Goal: Transaction & Acquisition: Register for event/course

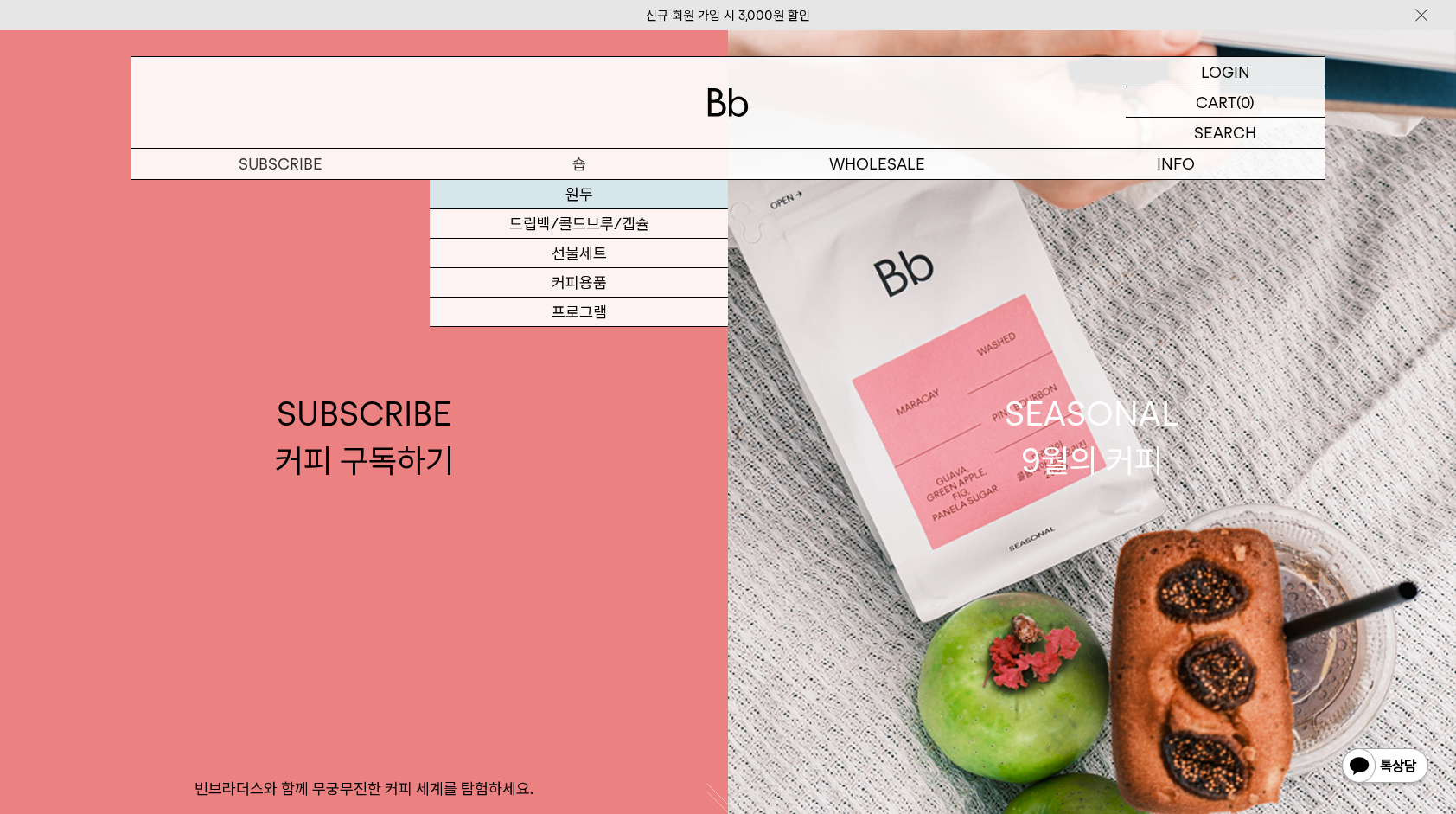
click at [564, 193] on link "원두" at bounding box center [579, 195] width 298 height 29
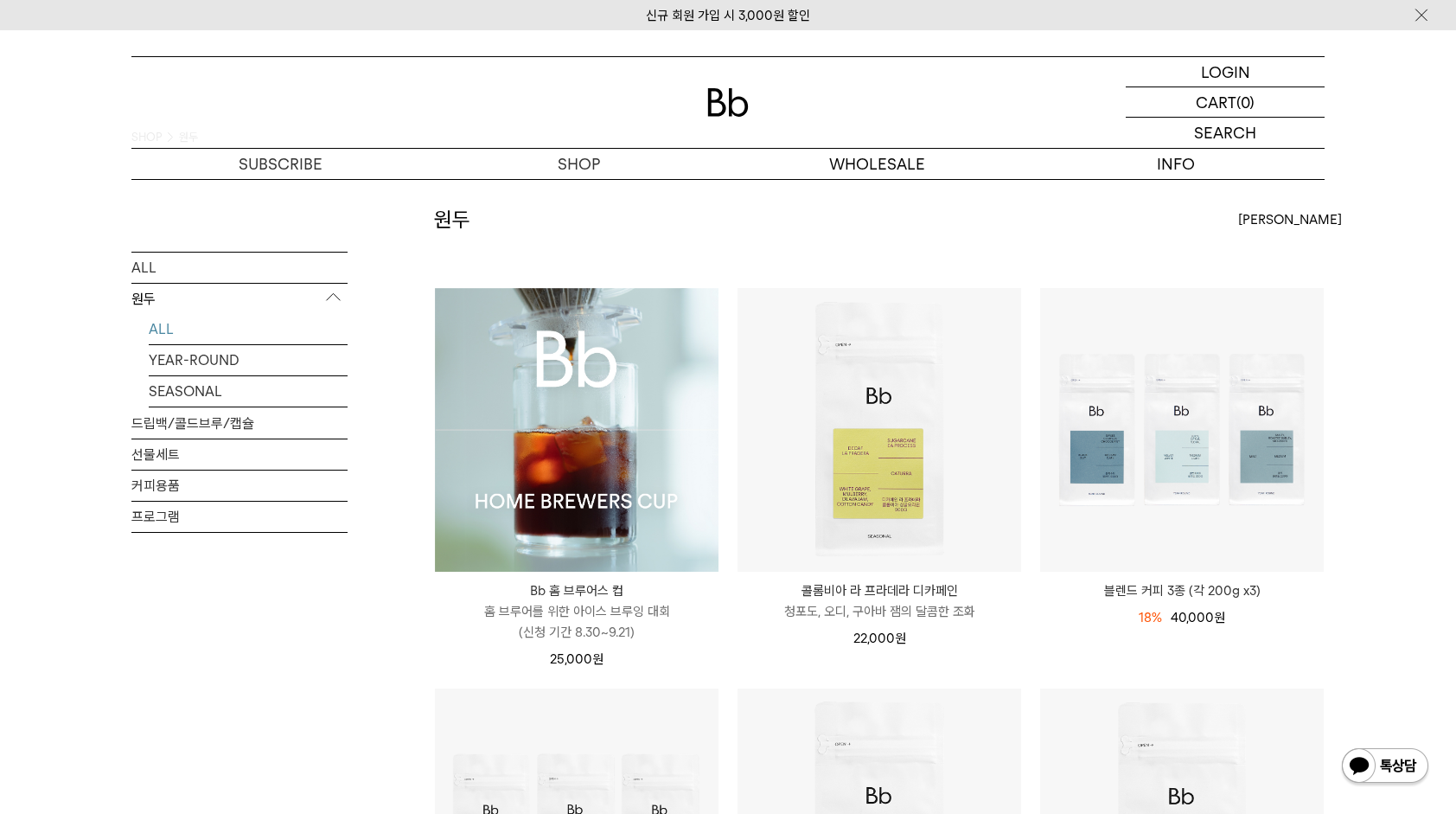
scroll to position [87, 0]
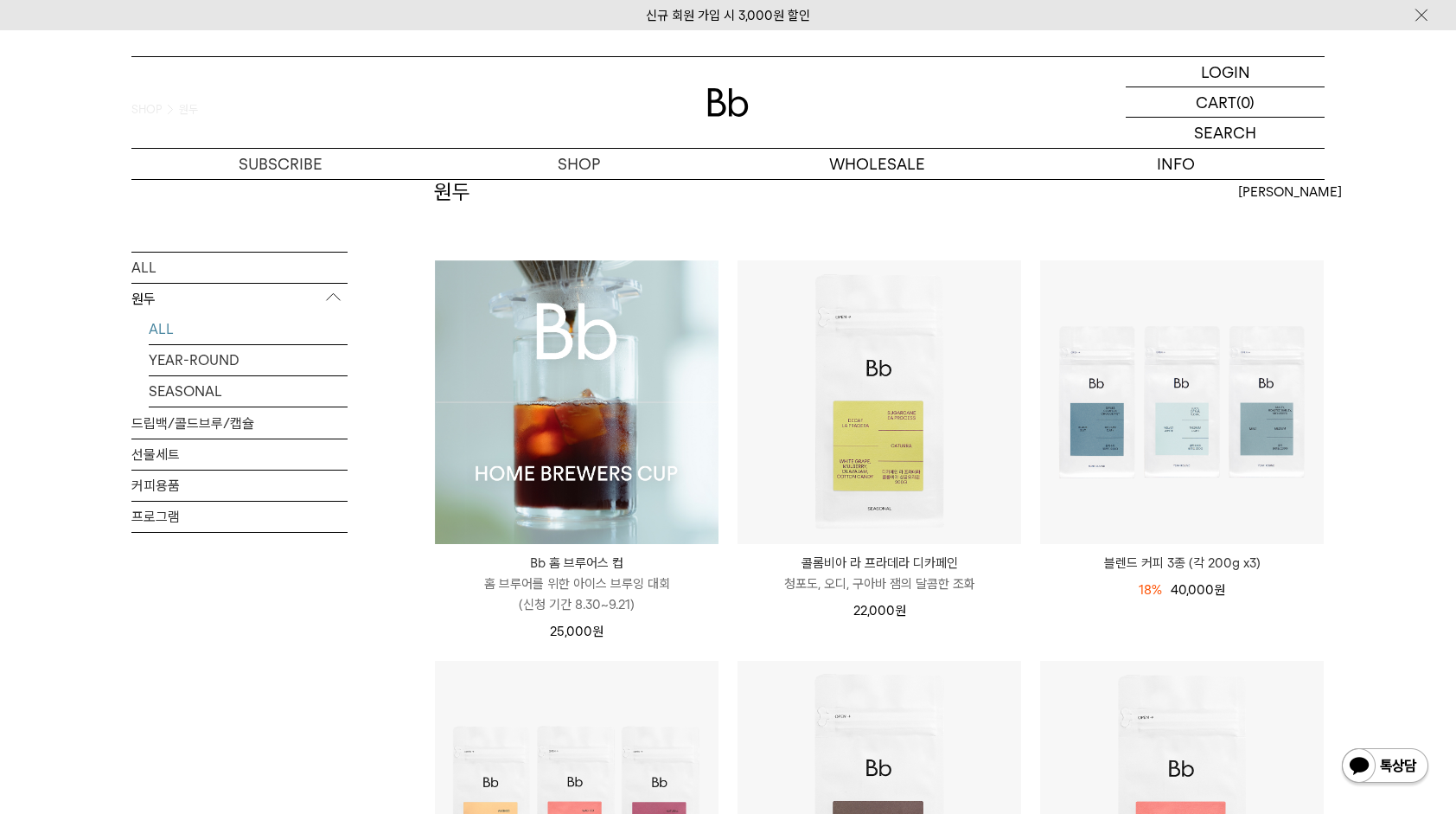
click at [0, 0] on img at bounding box center [0, 0] width 0 height 0
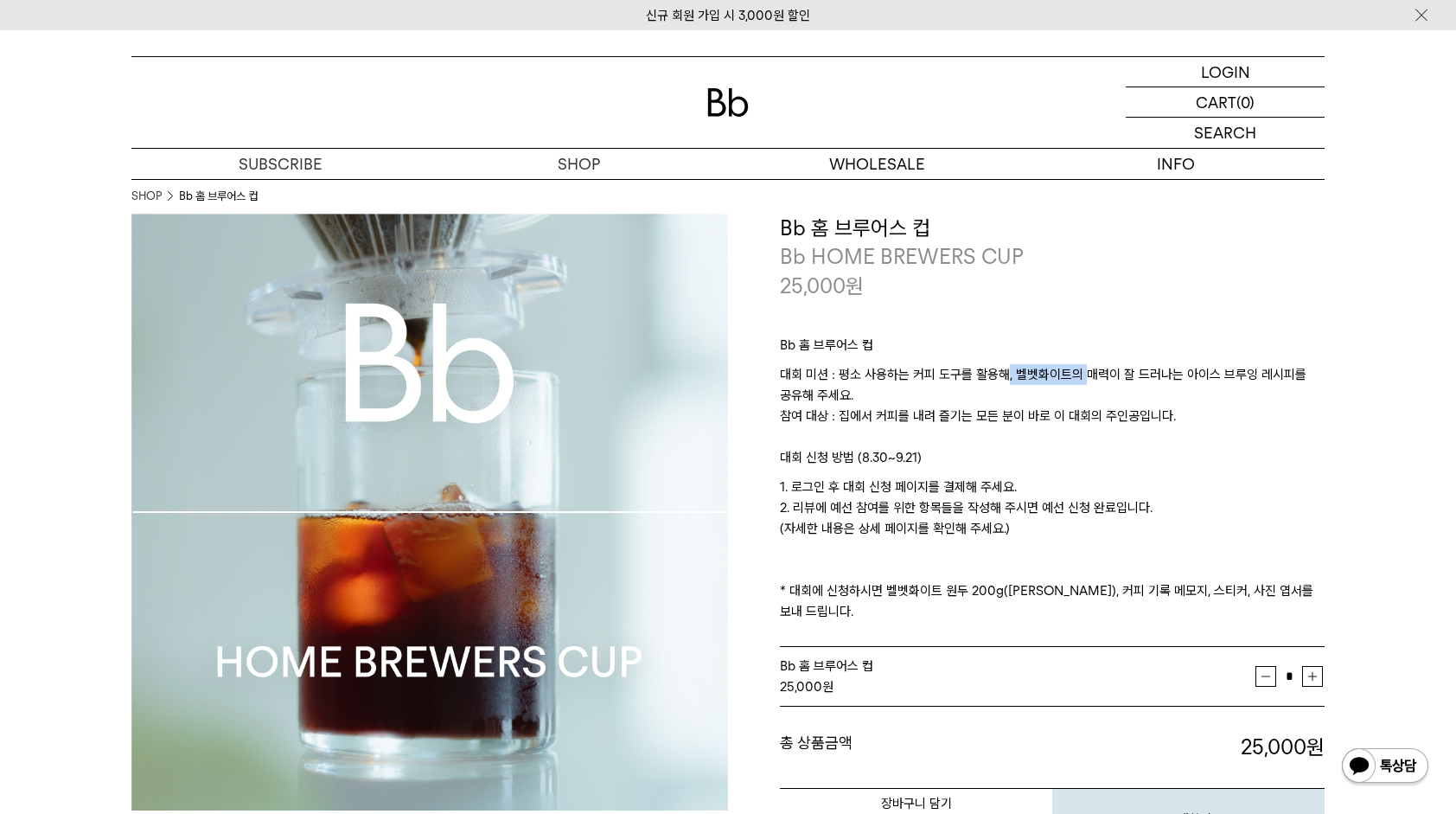
drag, startPoint x: 1007, startPoint y: 368, endPoint x: 1084, endPoint y: 384, distance: 78.6
click at [1084, 384] on p "대회 미션 : 평소 사용하는 커피 도구를 활용해, 벨벳화이트의 매력이 잘 드러나는 아이스 브루잉 레시피를 공유해 주세요. 참여 대상 : 집에서…" at bounding box center [1052, 405] width 544 height 83
drag, startPoint x: 1084, startPoint y: 384, endPoint x: 1121, endPoint y: 432, distance: 60.6
click at [1121, 432] on p "대회 미션 : 평소 사용하는 커피 도구를 활용해, 벨벳화이트의 매력이 잘 드러나는 아이스 브루잉 레시피를 공유해 주세요. 참여 대상 : 집에서…" at bounding box center [1052, 405] width 544 height 83
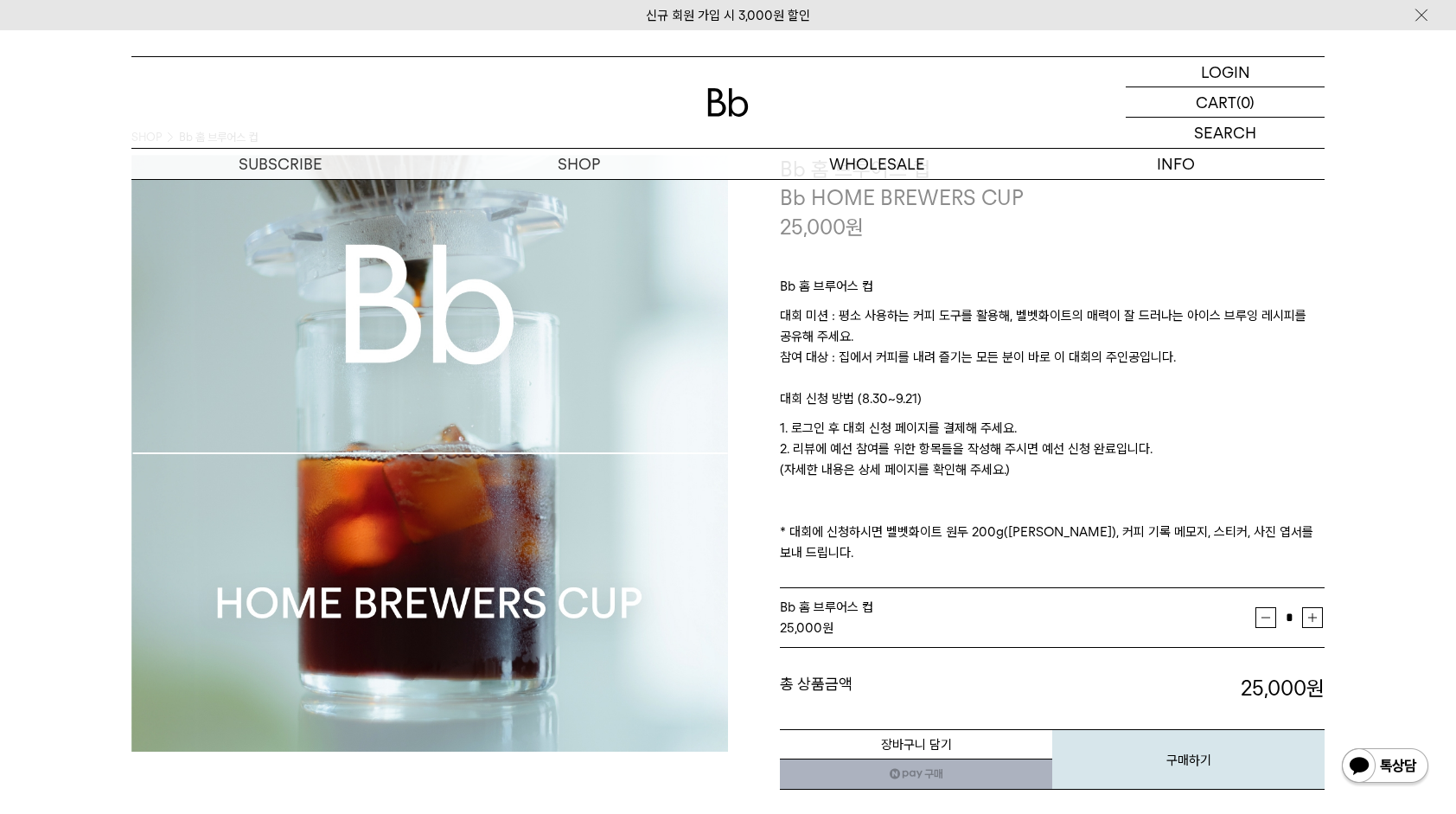
scroll to position [87, 0]
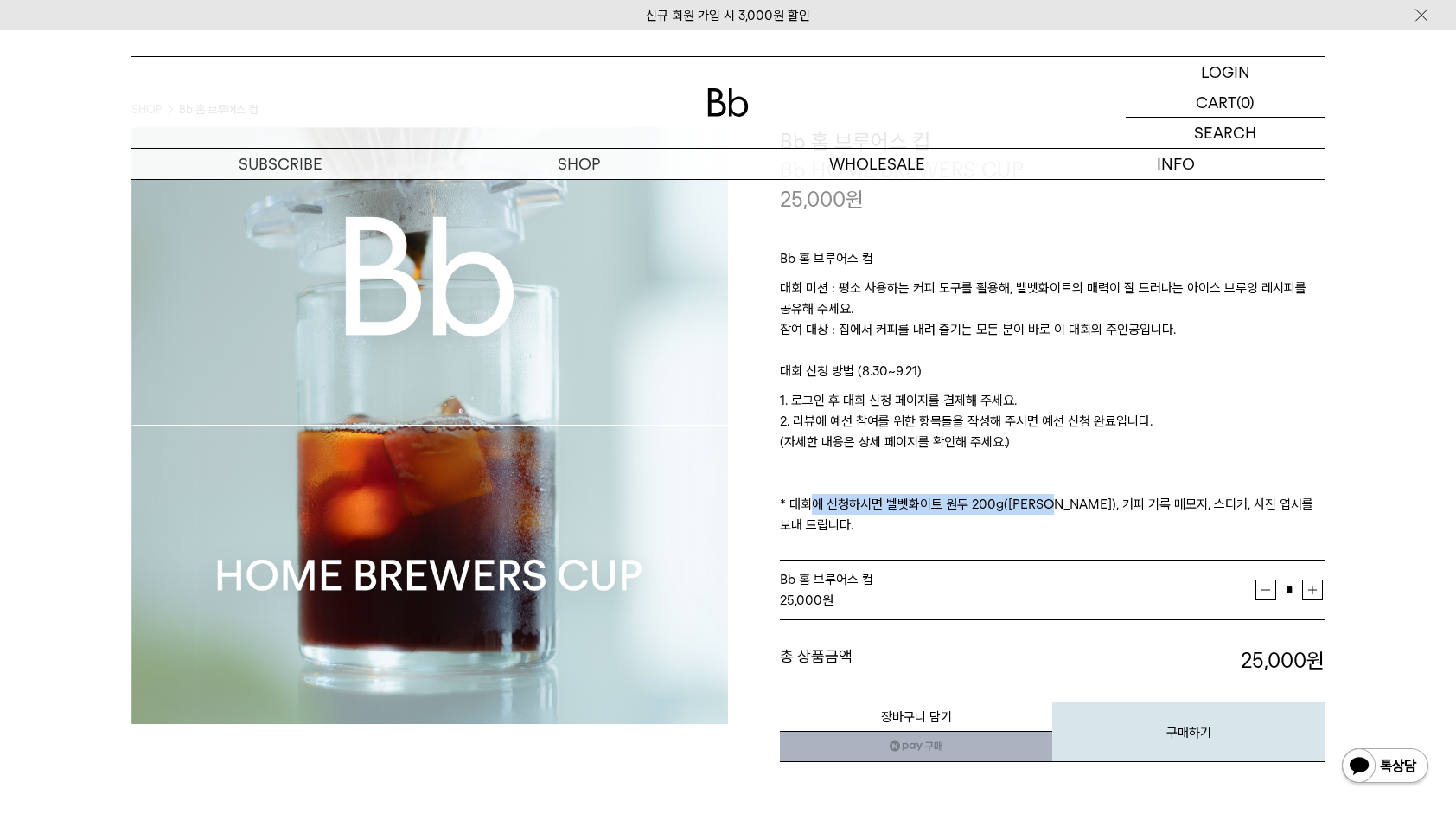
drag, startPoint x: 796, startPoint y: 505, endPoint x: 1041, endPoint y: 512, distance: 245.1
click at [1041, 512] on p "1. 로그인 후 대회 신청 페이지를 결제해 주세요. 2. 리뷰에 예선 참여를 위한 항목들을 작성해 주시면 예선 신청 완료입니다. (자세한 내용…" at bounding box center [1052, 462] width 544 height 145
drag, startPoint x: 1041, startPoint y: 512, endPoint x: 909, endPoint y: 507, distance: 132.1
click at [909, 508] on p "1. 로그인 후 대회 신청 페이지를 결제해 주세요. 2. 리뷰에 예선 참여를 위한 항목들을 작성해 주시면 예선 신청 완료입니다. (자세한 내용…" at bounding box center [1052, 462] width 544 height 145
click at [1032, 510] on p "1. 로그인 후 대회 신청 페이지를 결제해 주세요. 2. 리뷰에 예선 참여를 위한 항목들을 작성해 주시면 예선 신청 완료입니다. (자세한 내용…" at bounding box center [1052, 462] width 544 height 145
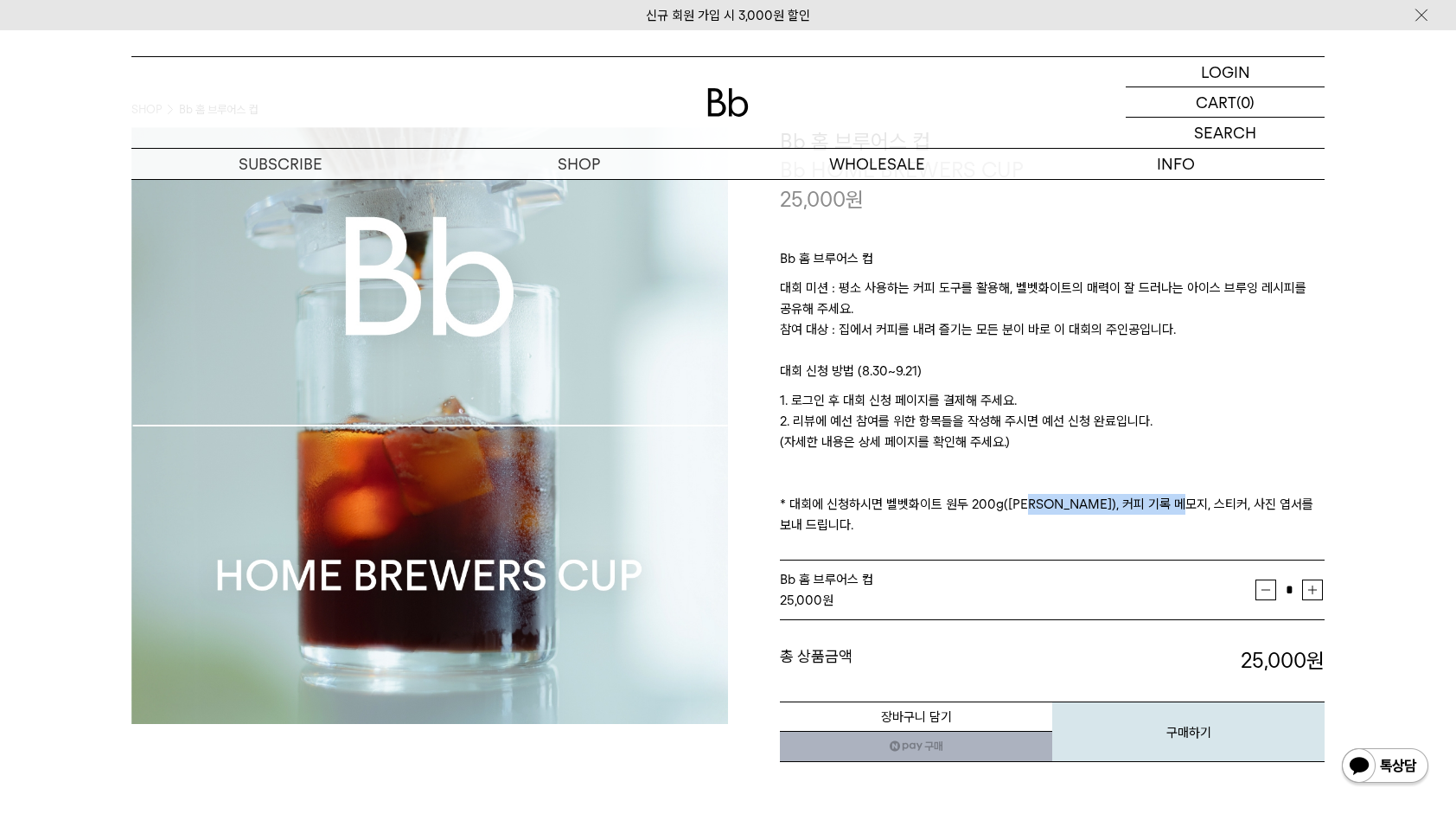
drag, startPoint x: 1027, startPoint y: 497, endPoint x: 1181, endPoint y: 498, distance: 154.0
click at [1181, 498] on p "1. 로그인 후 대회 신청 페이지를 결제해 주세요. 2. 리뷰에 예선 참여를 위한 항목들을 작성해 주시면 예선 신청 완료입니다. (자세한 내용…" at bounding box center [1052, 462] width 544 height 145
drag, startPoint x: 1181, startPoint y: 498, endPoint x: 1329, endPoint y: 505, distance: 148.2
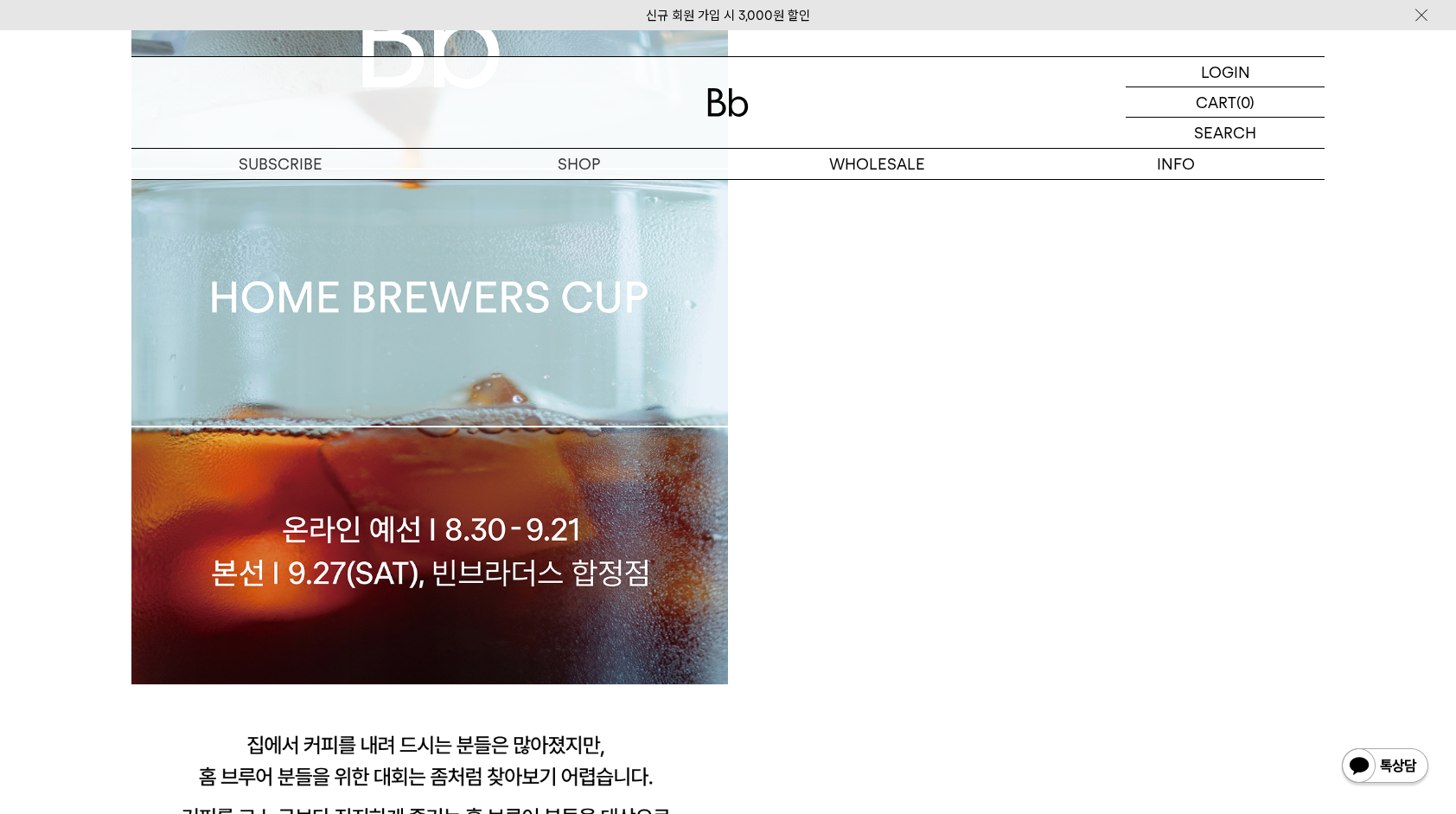
scroll to position [1210, 0]
